Goal: Register for event/course

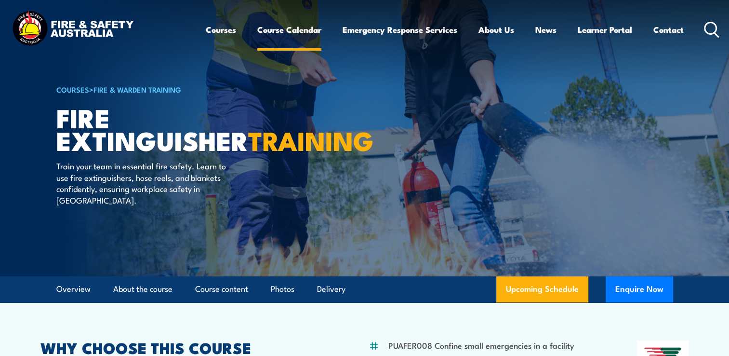
click at [279, 30] on link "Course Calendar" at bounding box center [289, 30] width 64 height 26
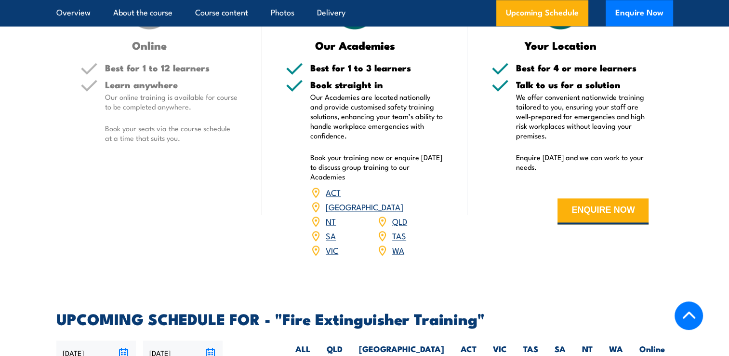
scroll to position [1542, 0]
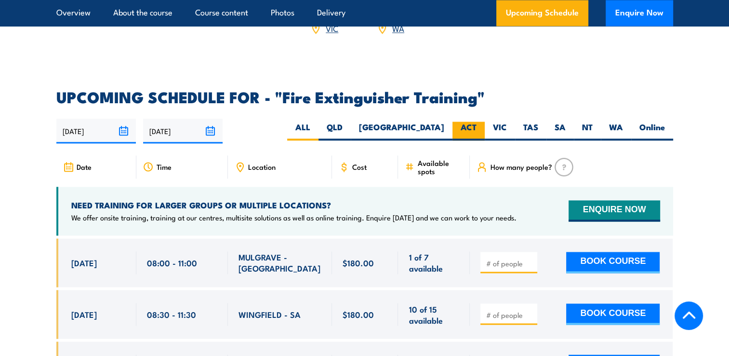
click at [462, 121] on label "ACT" at bounding box center [468, 130] width 32 height 19
click at [477, 121] on input "ACT" at bounding box center [480, 124] width 6 height 6
radio input "true"
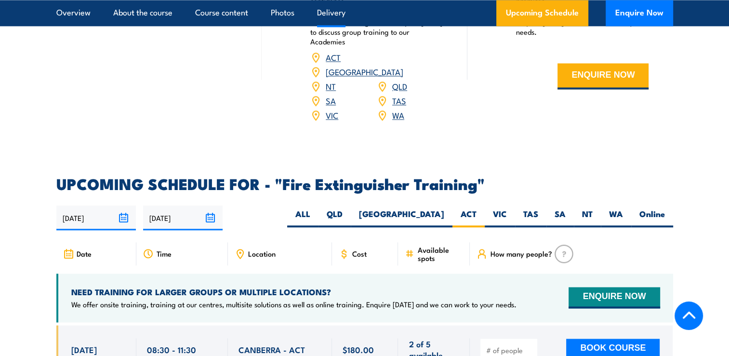
scroll to position [1328, 0]
